Goal: Information Seeking & Learning: Understand process/instructions

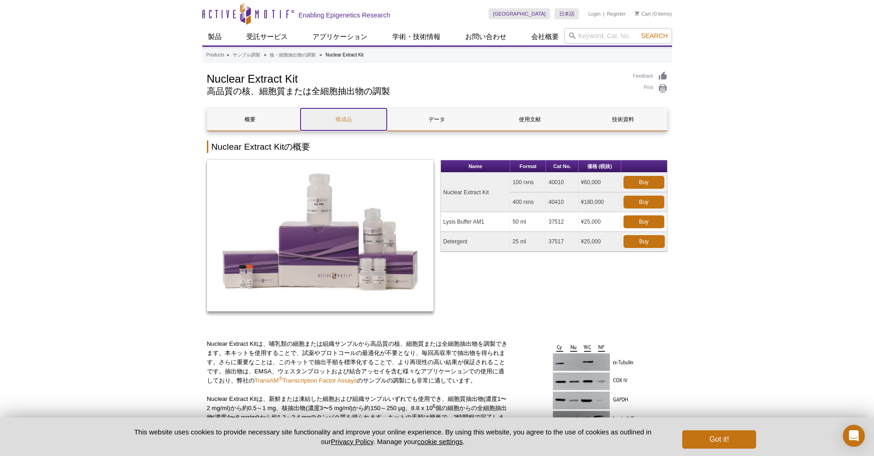
click at [357, 127] on link "構成品" at bounding box center [344, 119] width 86 height 22
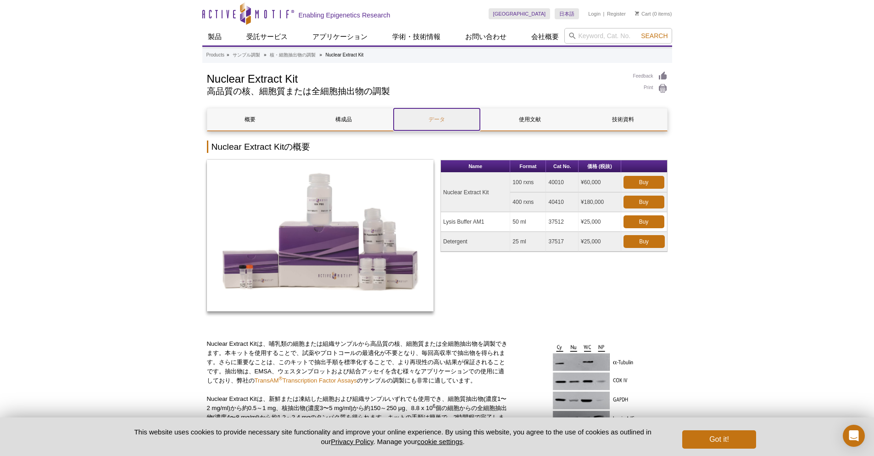
click at [427, 125] on link "データ" at bounding box center [437, 119] width 86 height 22
click at [520, 119] on link "使用文献" at bounding box center [530, 119] width 86 height 22
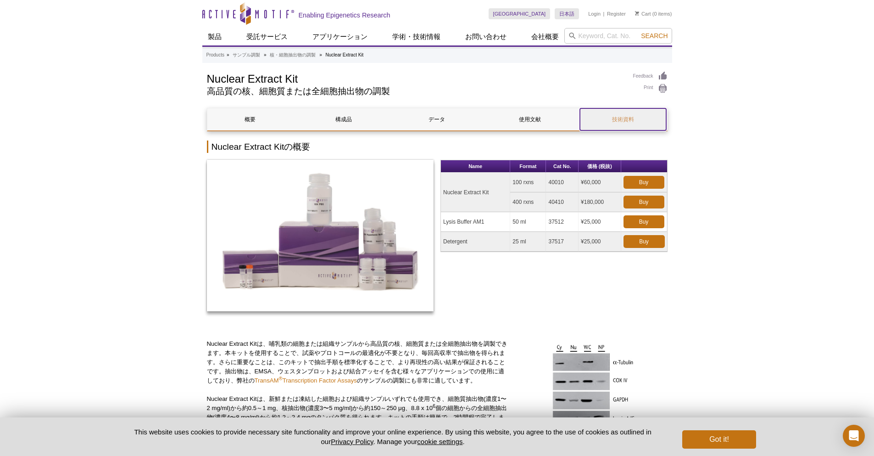
click at [619, 116] on link "技術資料" at bounding box center [623, 119] width 86 height 22
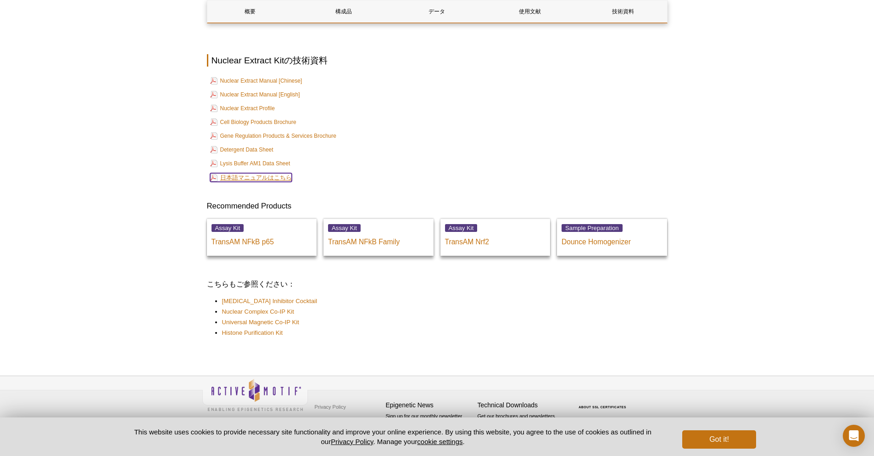
click at [266, 178] on link "日本語マニュアルはこちら" at bounding box center [251, 177] width 82 height 9
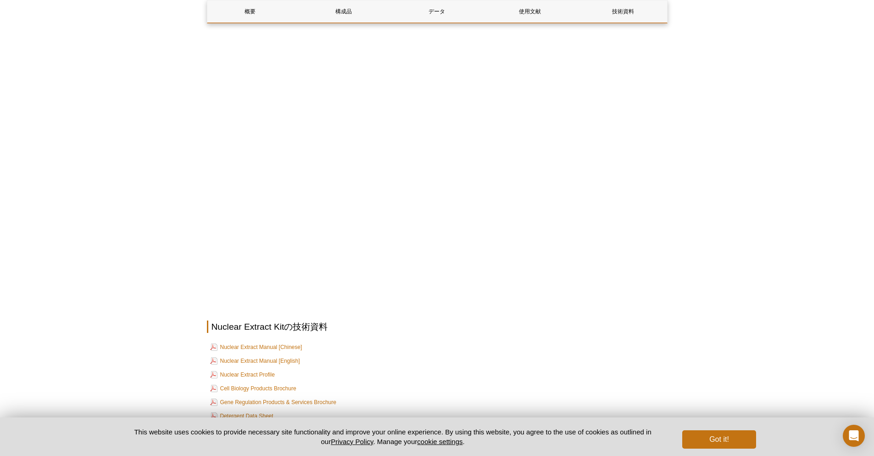
scroll to position [1445, 0]
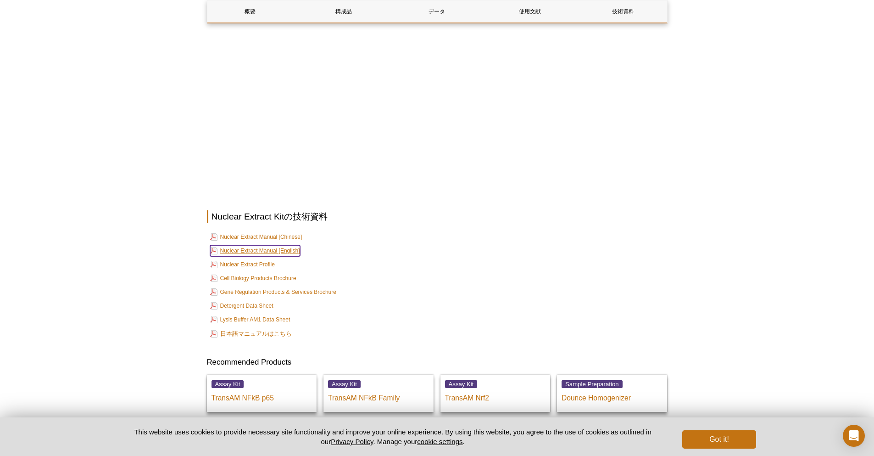
click at [287, 256] on link "Nuclear Extract Manual [English]" at bounding box center [255, 250] width 90 height 11
